Goal: Task Accomplishment & Management: Use online tool/utility

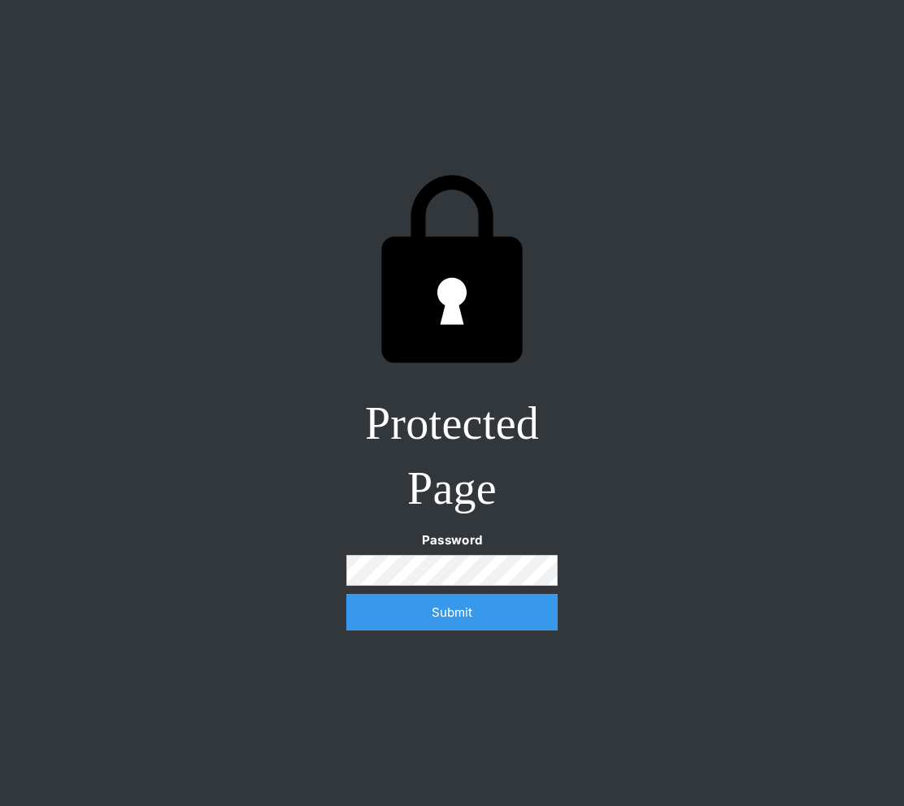
click at [346, 594] on input "Submit" at bounding box center [451, 612] width 211 height 37
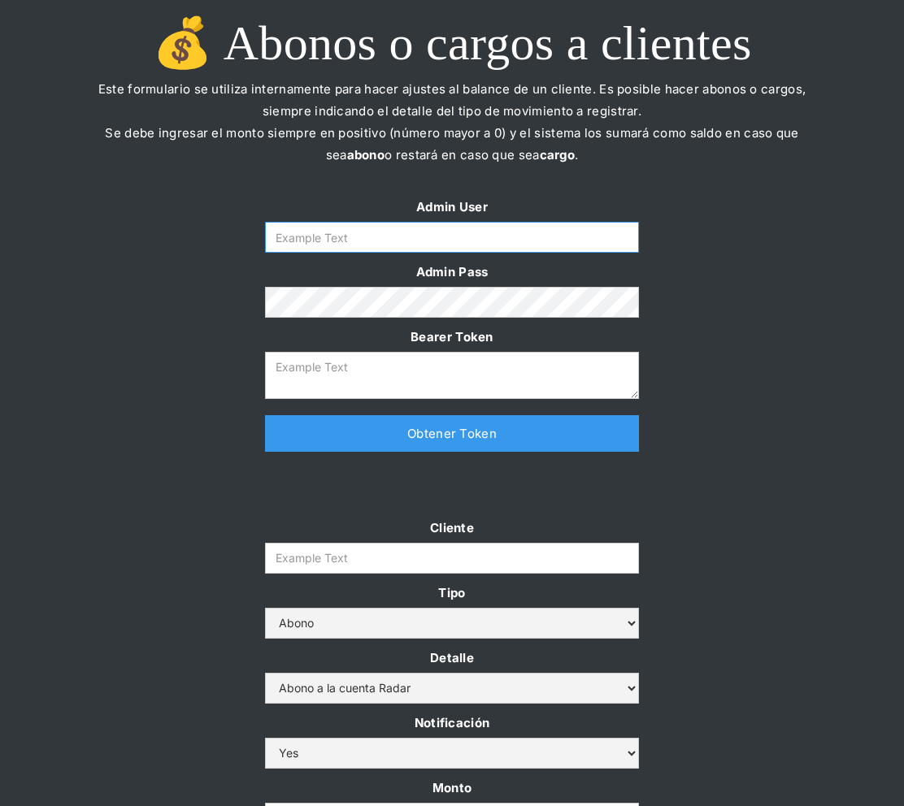
click at [355, 241] on input "Form" at bounding box center [452, 237] width 374 height 31
paste input "radar-ops"
type input "radar-ops"
click at [335, 440] on link "Obtener Token" at bounding box center [452, 433] width 374 height 37
click at [146, 468] on div at bounding box center [452, 492] width 764 height 49
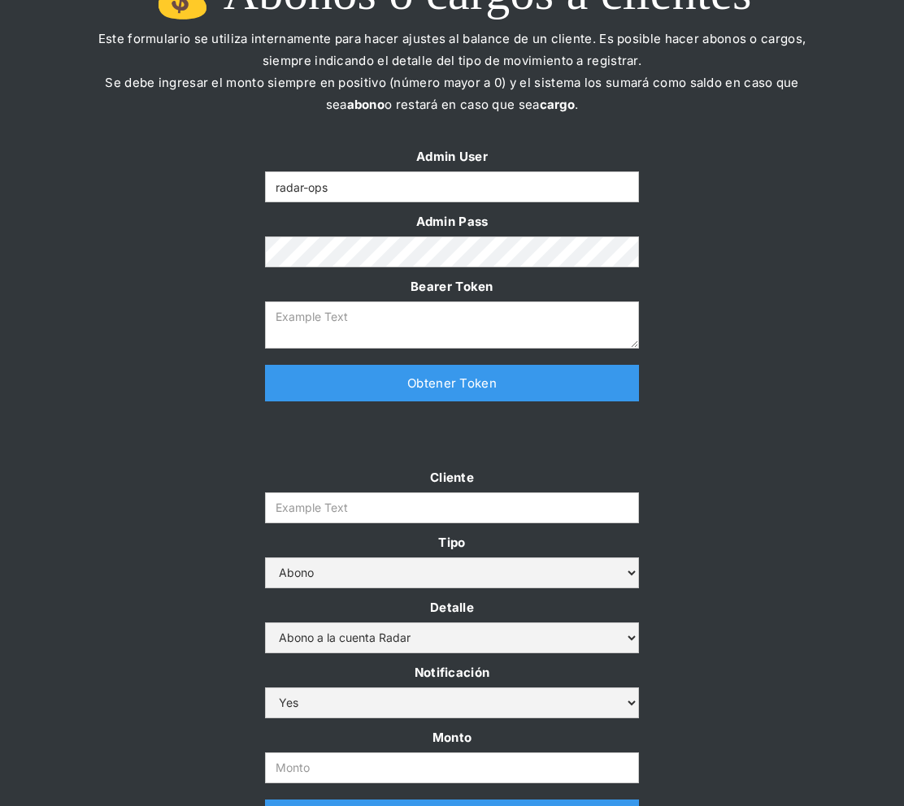
scroll to position [53, 0]
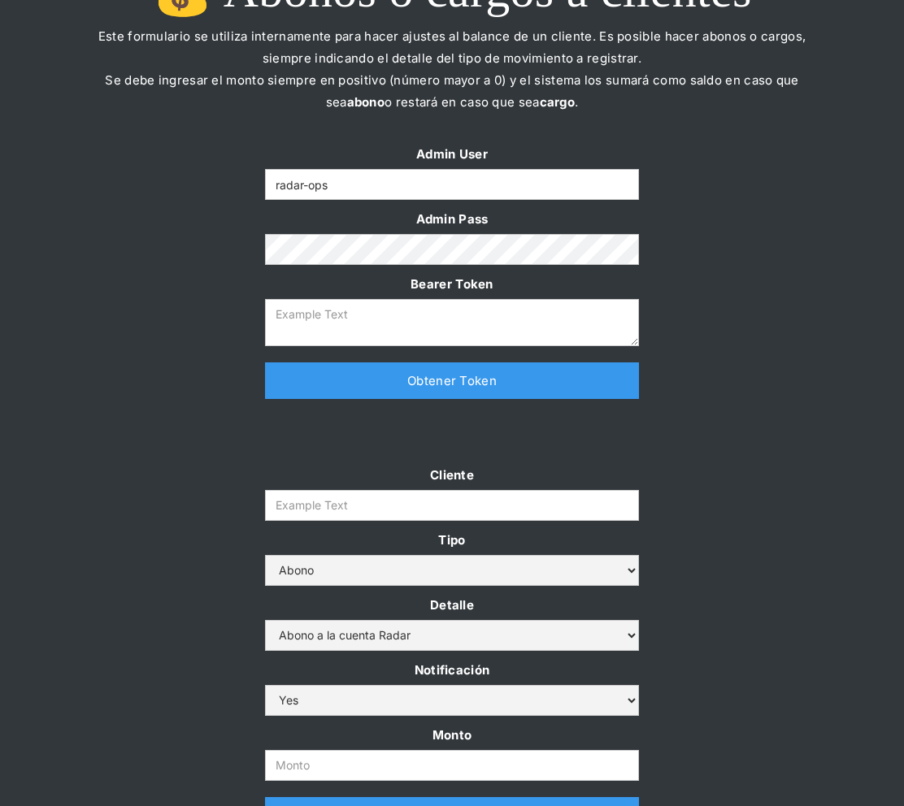
click at [427, 374] on link "Obtener Token" at bounding box center [452, 380] width 374 height 37
type textarea "[SECURITY_DATA]"
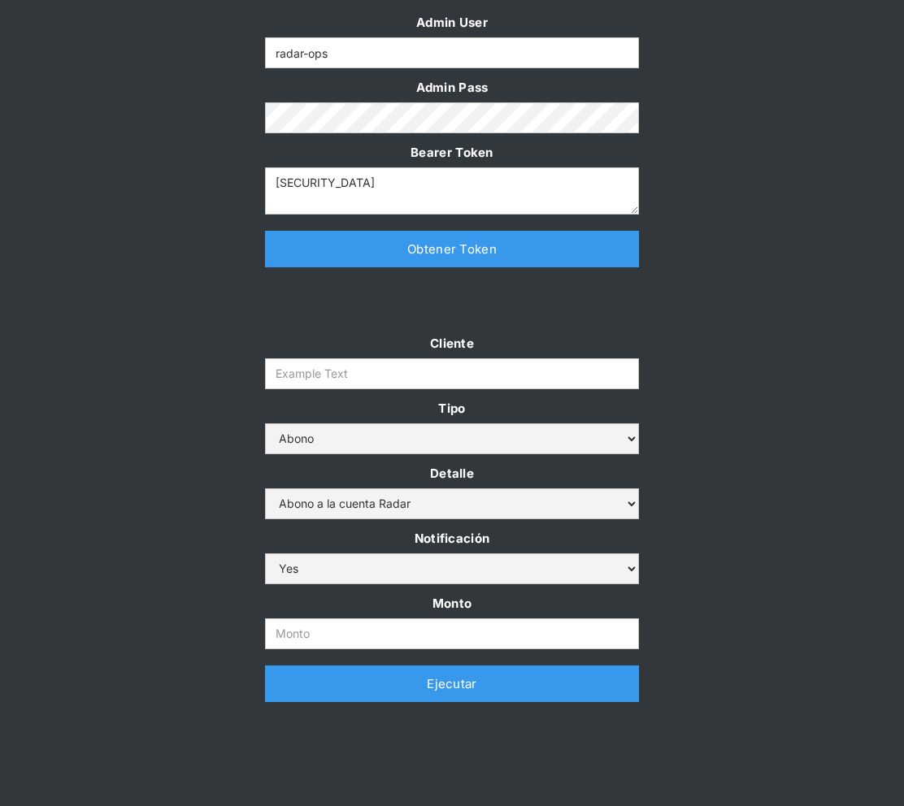
scroll to position [202, 0]
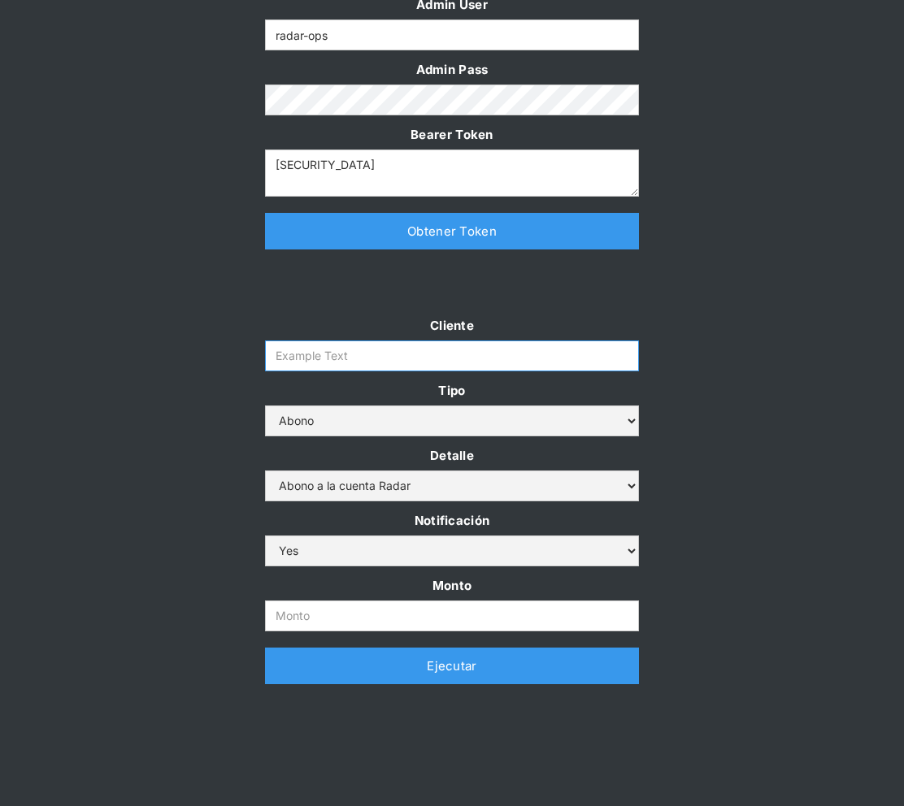
click at [412, 361] on input "Cliente" at bounding box center [452, 355] width 374 height 31
click at [387, 352] on input "Cliente" at bounding box center [452, 355] width 374 height 31
paste input "radar-cliente-banco-security-api-rt"
type input "radar-cliente-banco-security-api-rt"
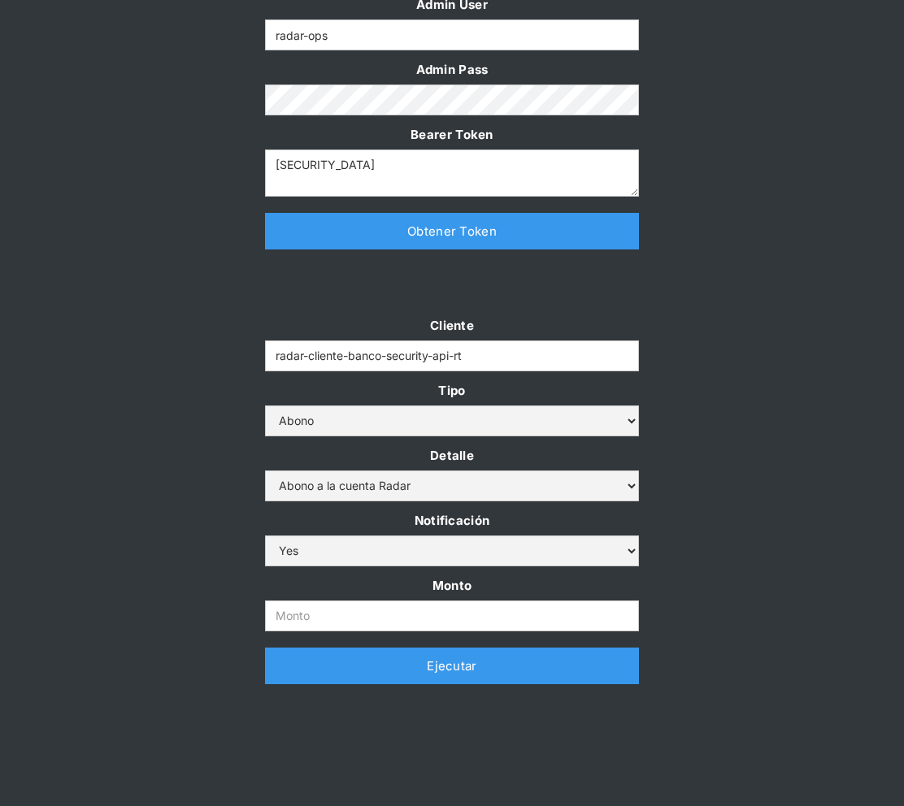
click at [309, 639] on div "Cliente radar-cliente-banco-security-api-rt Tipo Abono Cargo Detalle Abono a la…" at bounding box center [452, 507] width 406 height 386
click at [316, 619] on input "Monto" at bounding box center [452, 616] width 374 height 31
type input "10"
click at [719, 444] on div "Cliente radar-cliente-banco-security-api-rt Tipo Abono Cargo Detalle Abono a la…" at bounding box center [452, 507] width 904 height 386
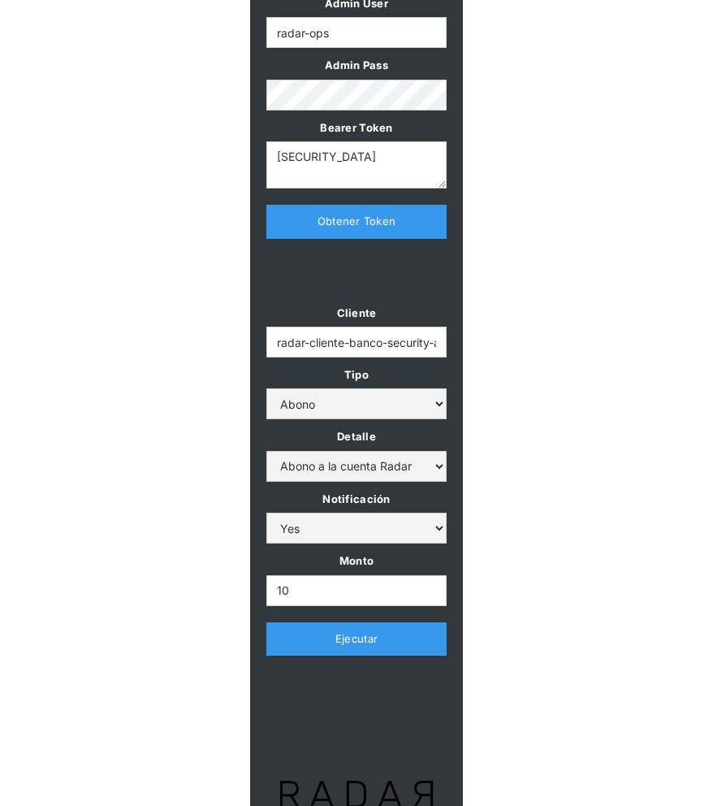
scroll to position [256, 0]
